Goal: Task Accomplishment & Management: Use online tool/utility

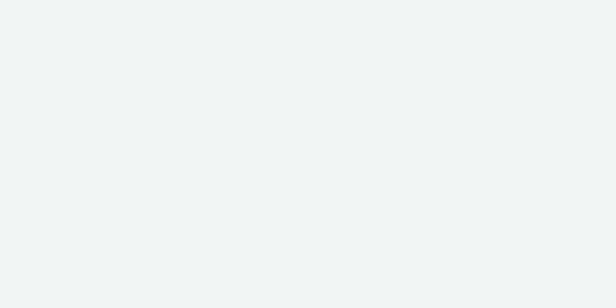
select select "2fc77e36-bb93-4aa3-9dff-dcb08e02eac6"
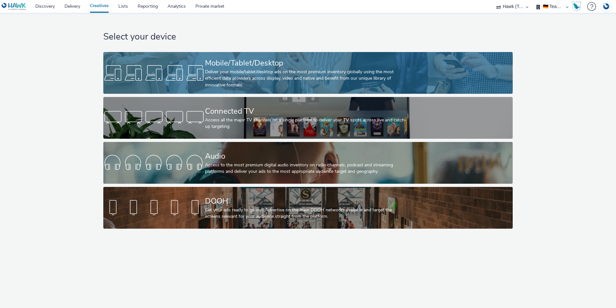
click at [202, 68] on div at bounding box center [154, 73] width 102 height 21
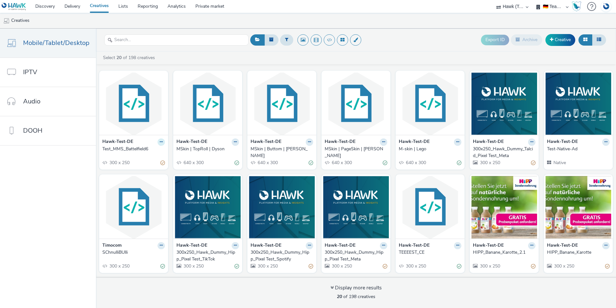
click at [160, 142] on icon at bounding box center [161, 142] width 3 height 4
click at [142, 157] on link "Edit" at bounding box center [141, 153] width 48 height 13
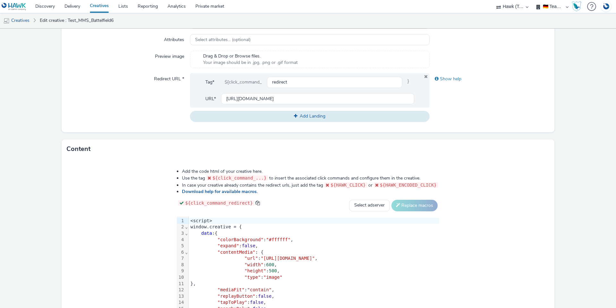
scroll to position [263, 0]
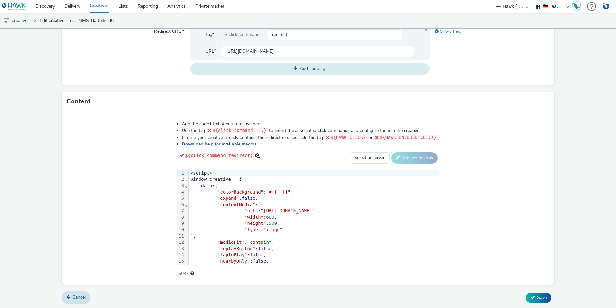
click at [220, 224] on div ""height" : 500 ," at bounding box center [314, 223] width 251 height 6
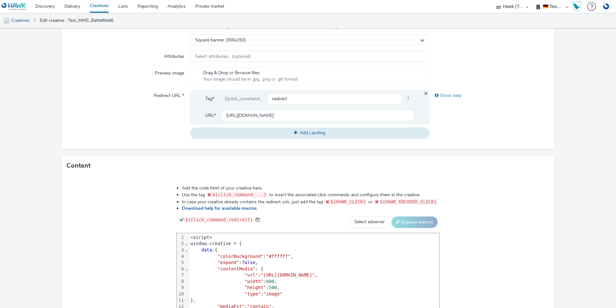
click at [248, 70] on span "Drag & Drop or Browse files." at bounding box center [250, 73] width 95 height 6
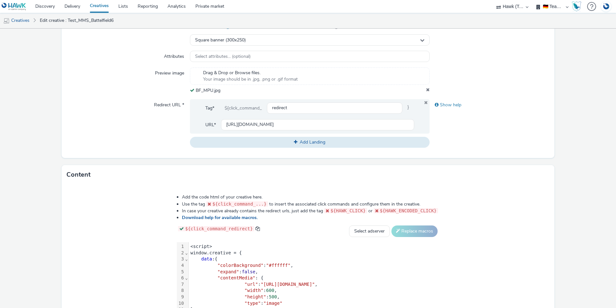
scroll to position [272, 0]
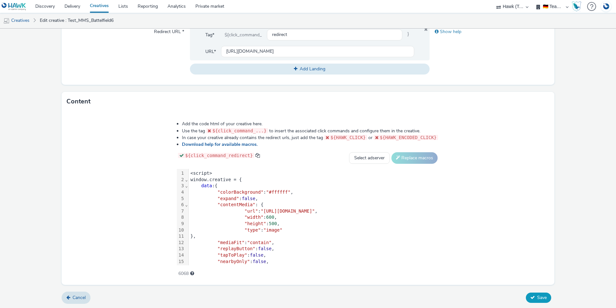
click at [537, 295] on span "Save" at bounding box center [542, 297] width 10 height 6
